Goal: Transaction & Acquisition: Purchase product/service

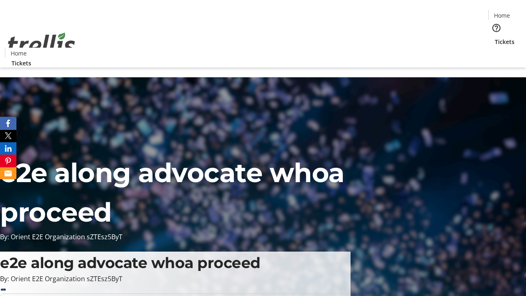
click at [495, 37] on span "Tickets" at bounding box center [505, 41] width 20 height 9
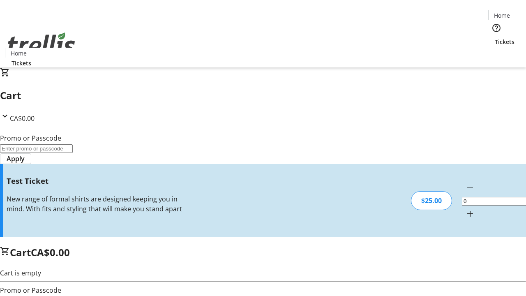
click at [465, 209] on mat-icon "Increment by one" at bounding box center [470, 214] width 10 height 10
type input "1"
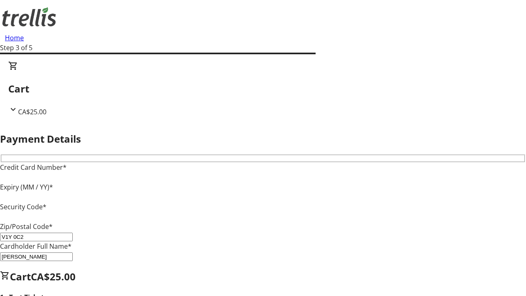
type input "V1Y 0C2"
